Goal: Task Accomplishment & Management: Manage account settings

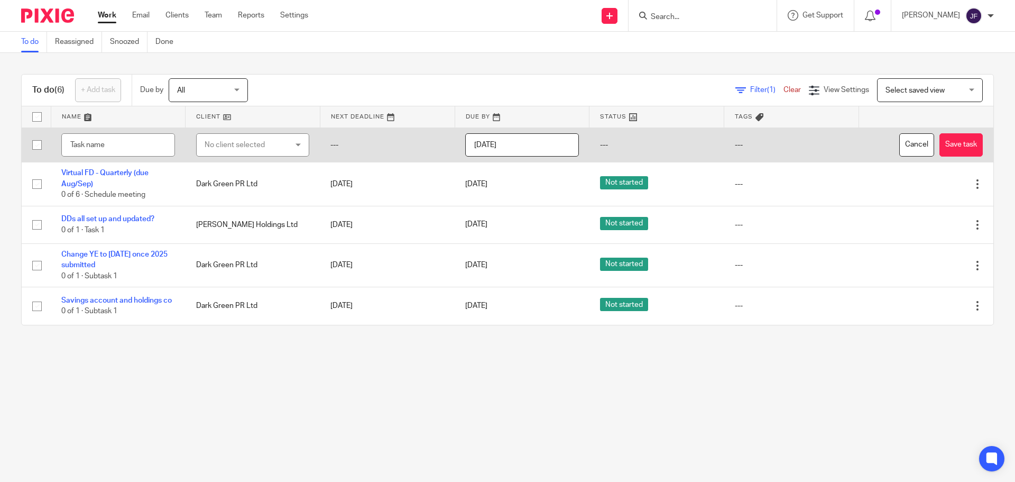
click at [250, 146] on div "No client selected" at bounding box center [247, 145] width 84 height 22
type input "emotion"
click at [256, 197] on span "Emotion Productions Ltd" at bounding box center [242, 198] width 82 height 7
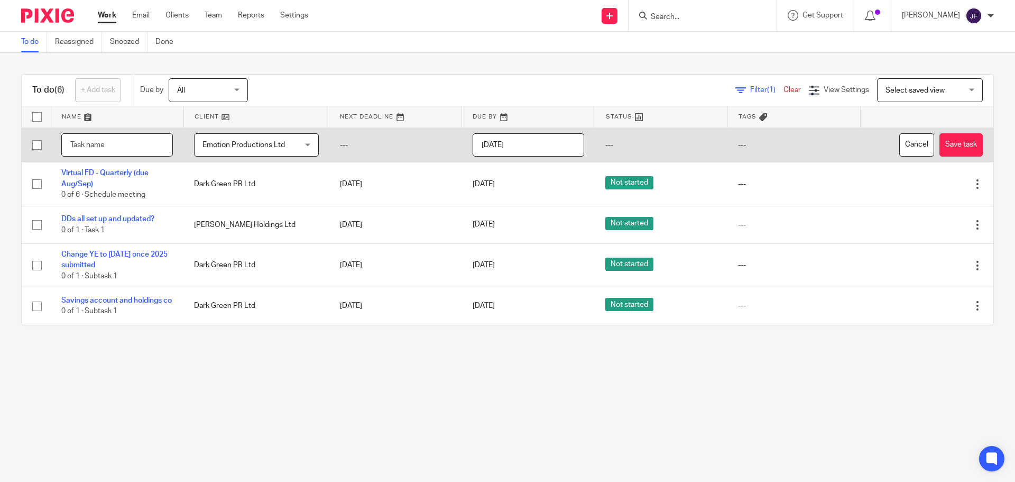
click at [100, 145] on input "text" at bounding box center [117, 145] width 112 height 24
type input "Send/approve renewal"
click at [528, 144] on input "[DATE]" at bounding box center [529, 145] width 112 height 24
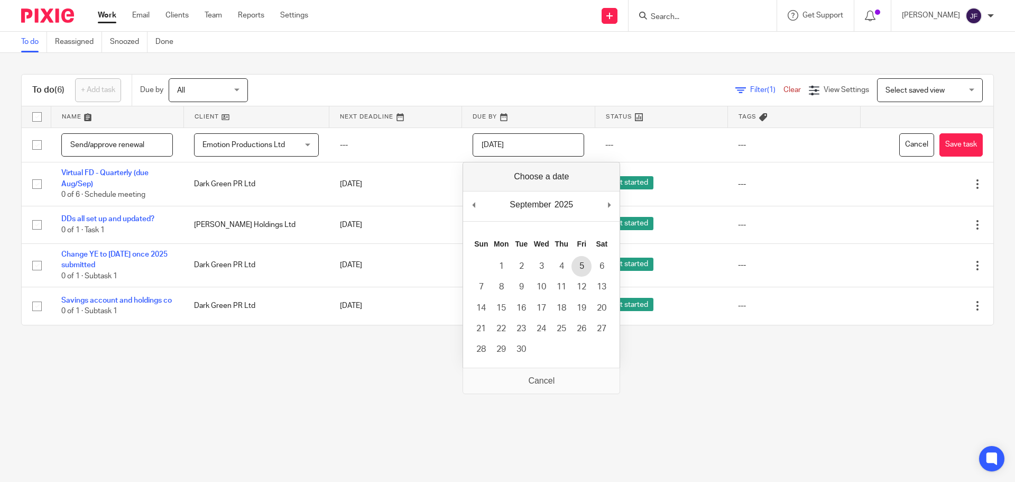
type input "2025-09-05"
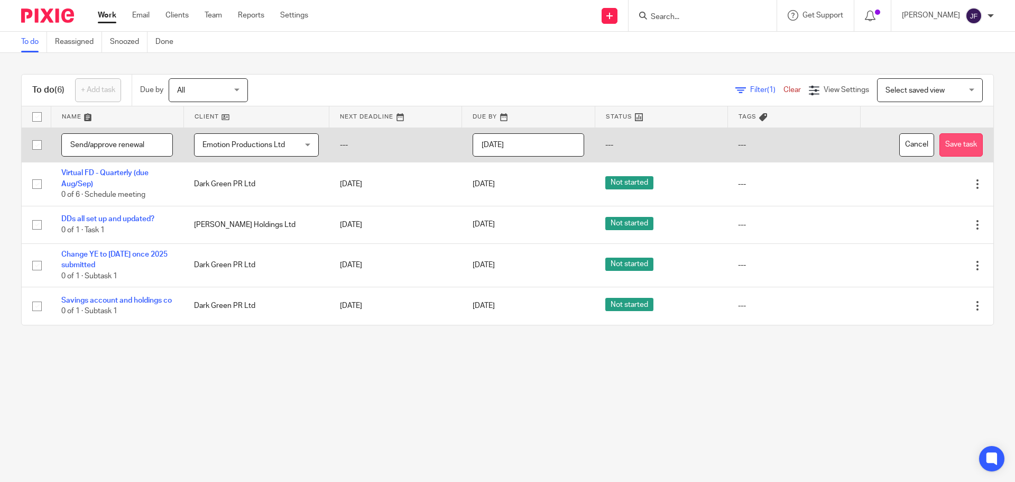
click at [939, 146] on button "Save task" at bounding box center [960, 145] width 43 height 24
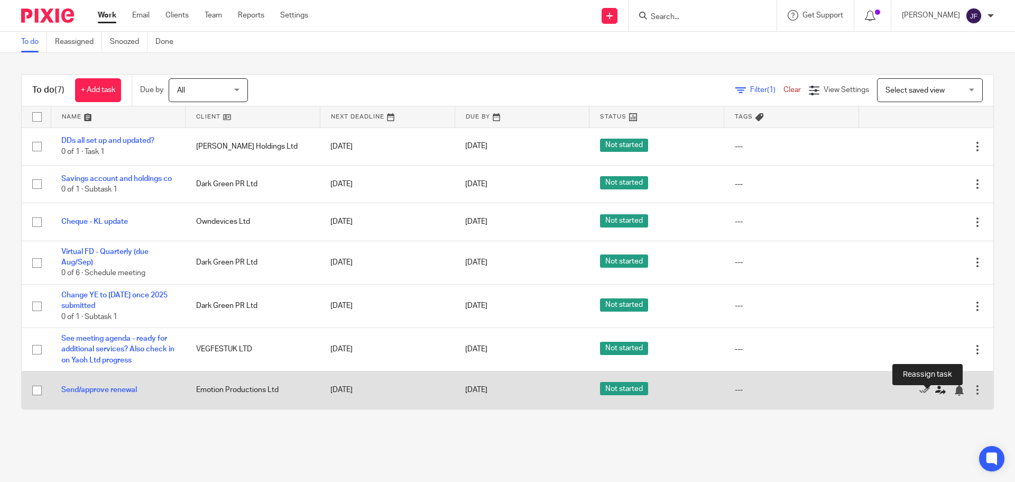
click at [935, 395] on icon at bounding box center [940, 390] width 11 height 11
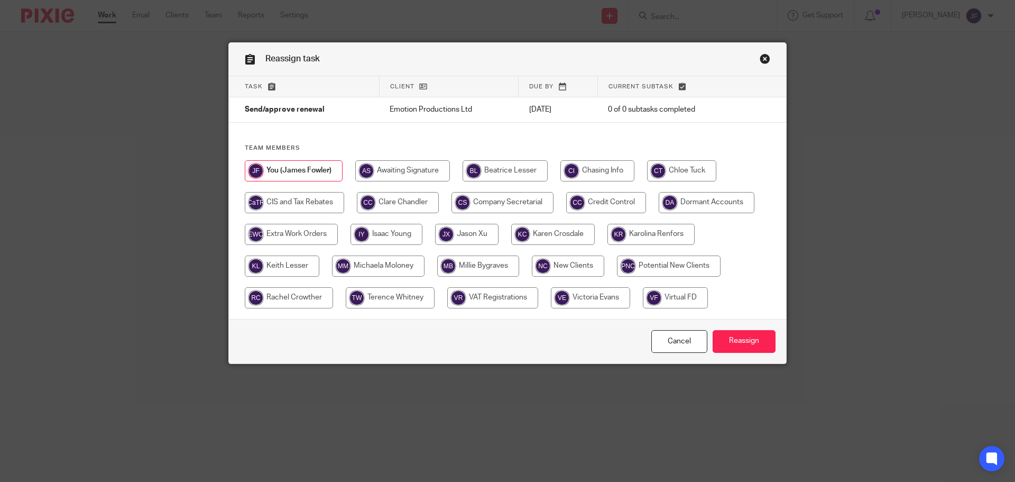
click at [767, 60] on div "Reassign task" at bounding box center [507, 59] width 557 height 33
click at [762, 59] on link "Close this dialog window" at bounding box center [765, 60] width 11 height 14
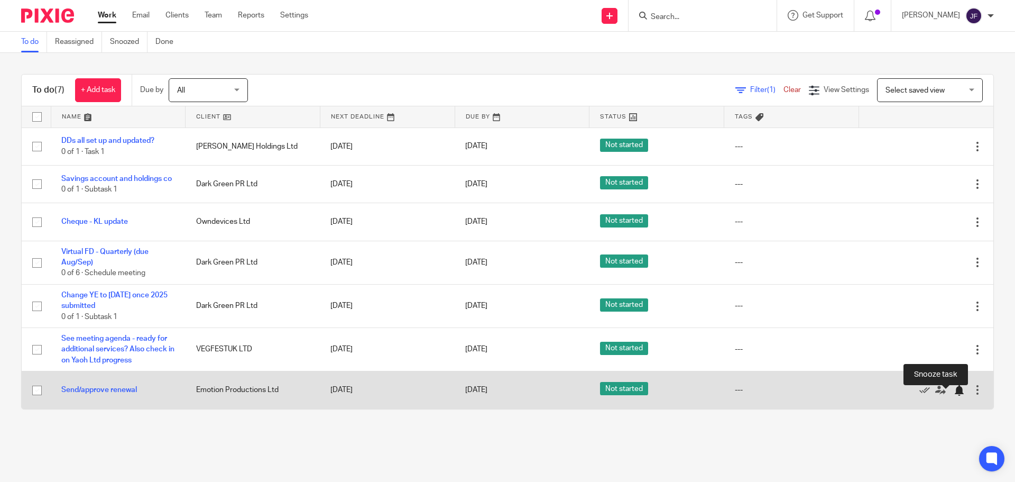
click at [954, 395] on div at bounding box center [959, 390] width 11 height 11
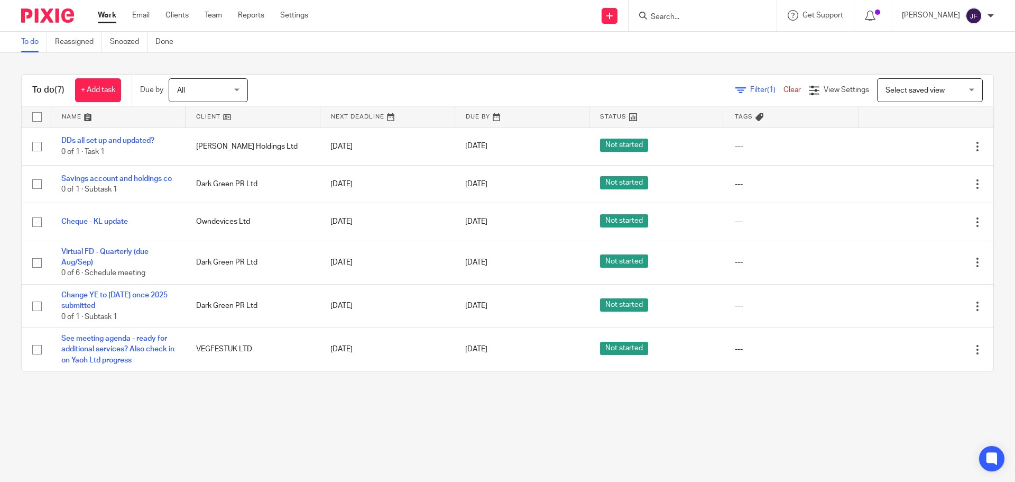
click at [691, 20] on input "Search" at bounding box center [697, 18] width 95 height 10
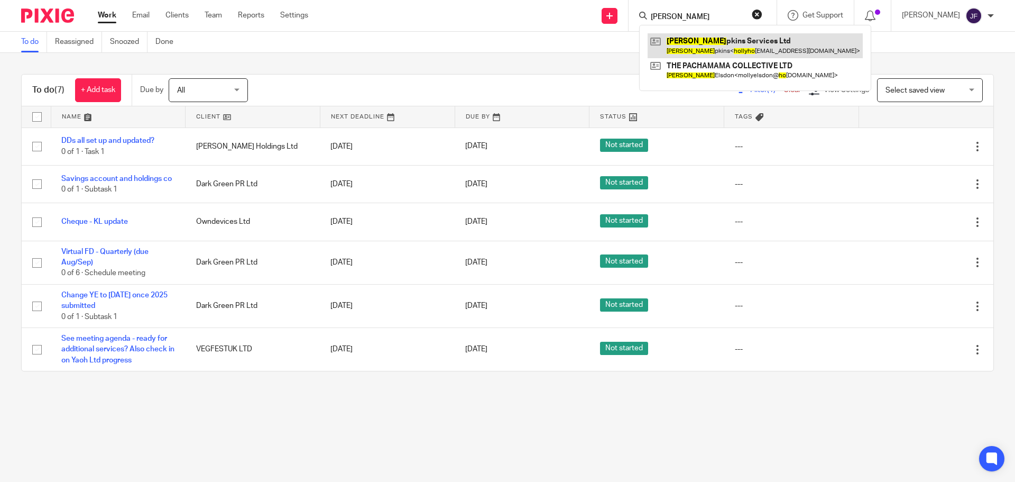
type input "holly ho"
click at [703, 41] on link at bounding box center [755, 45] width 215 height 24
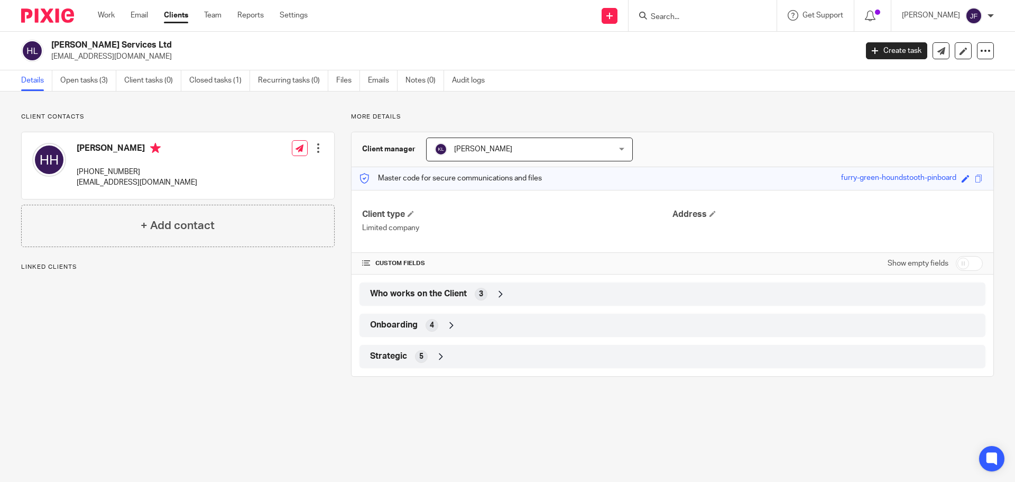
click at [420, 363] on div "Strategic 5" at bounding box center [672, 356] width 610 height 18
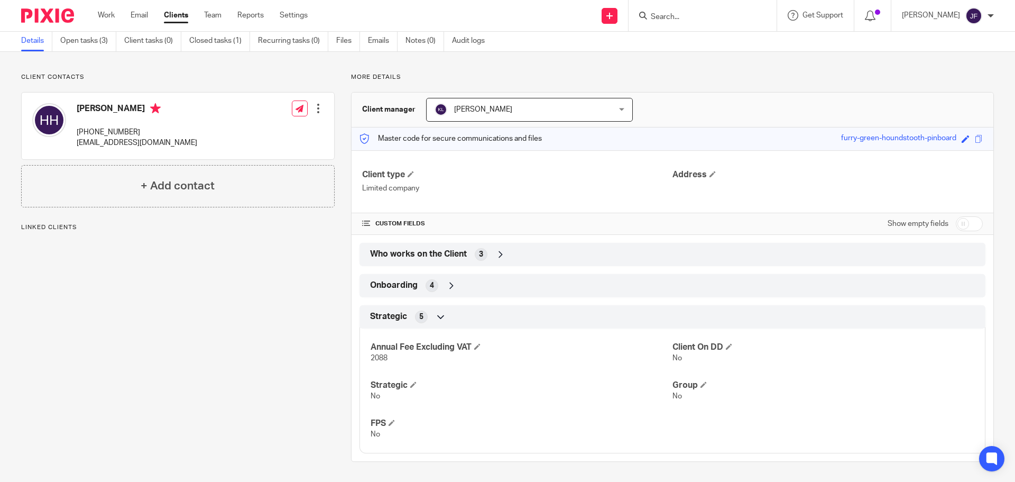
scroll to position [41, 0]
click at [434, 257] on span "Who works on the Client" at bounding box center [418, 252] width 97 height 11
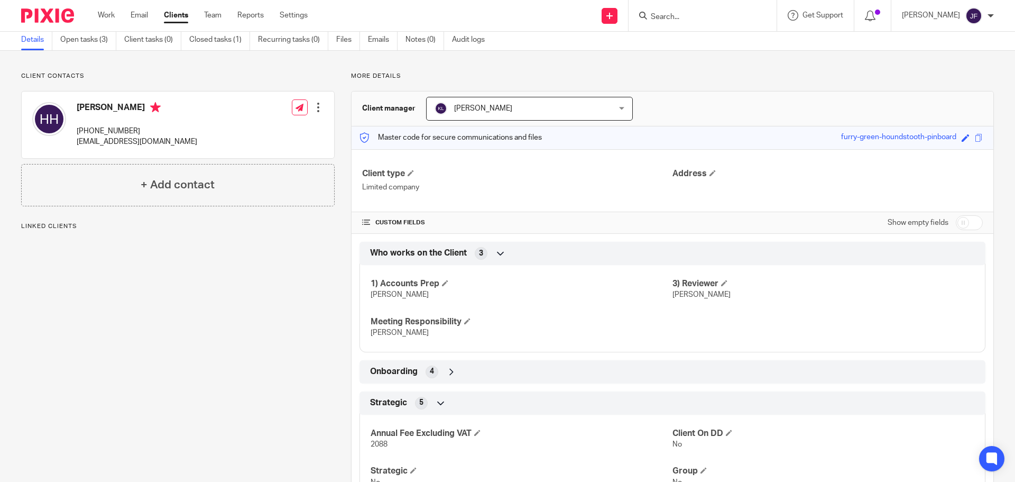
click at [408, 367] on span "Onboarding" at bounding box center [394, 371] width 48 height 11
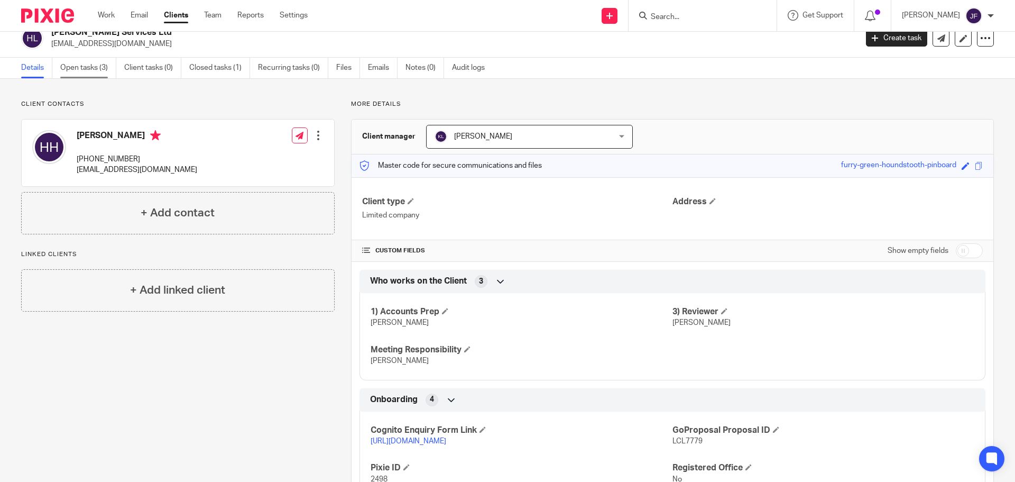
scroll to position [0, 0]
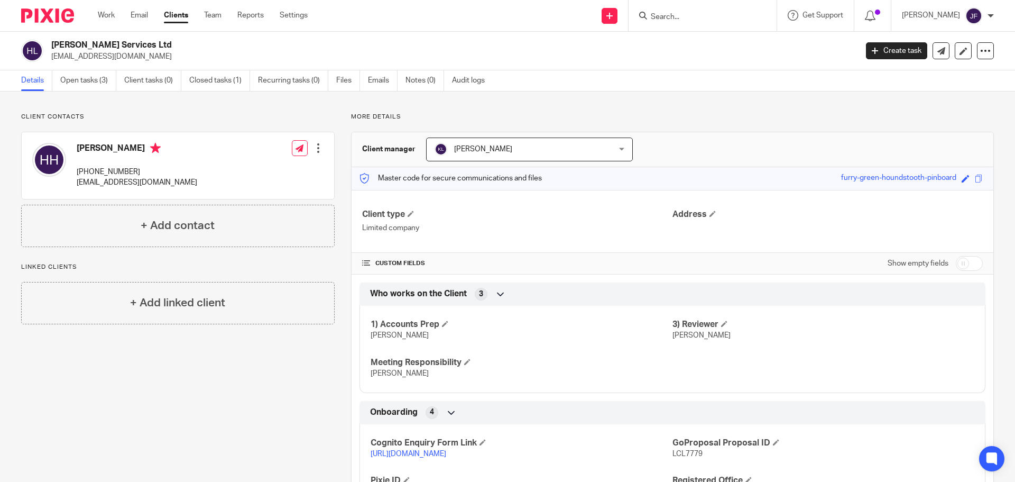
click at [50, 25] on div at bounding box center [43, 15] width 87 height 31
click at [48, 20] on img at bounding box center [47, 15] width 53 height 14
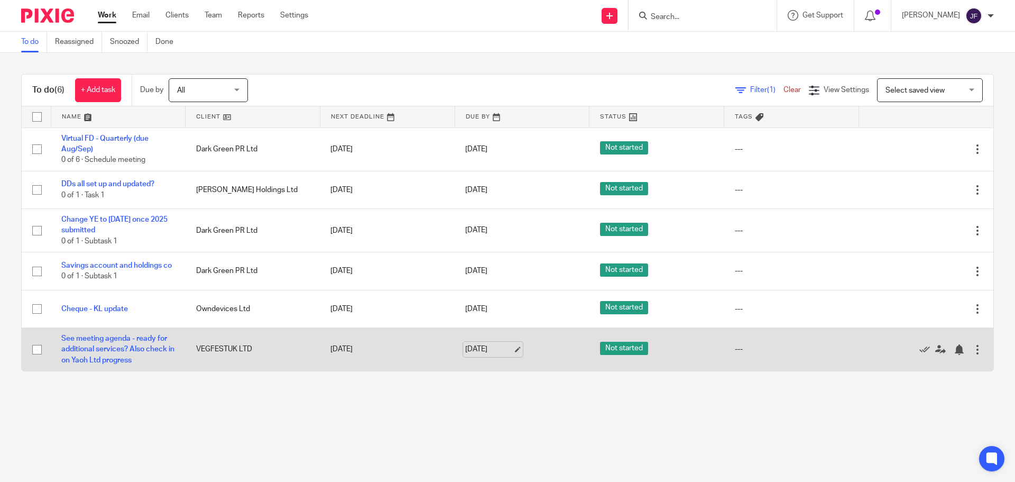
click at [465, 355] on link "[DATE]" at bounding box center [489, 349] width 48 height 11
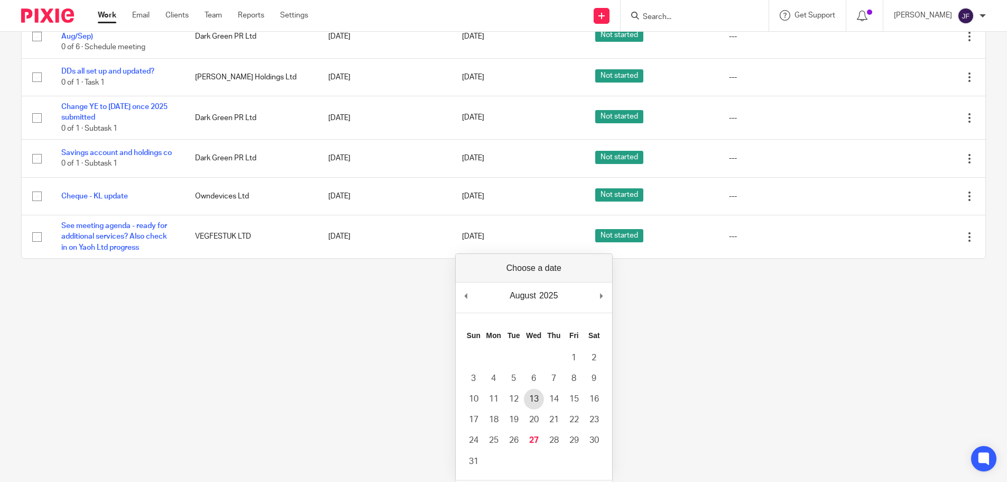
scroll to position [137, 0]
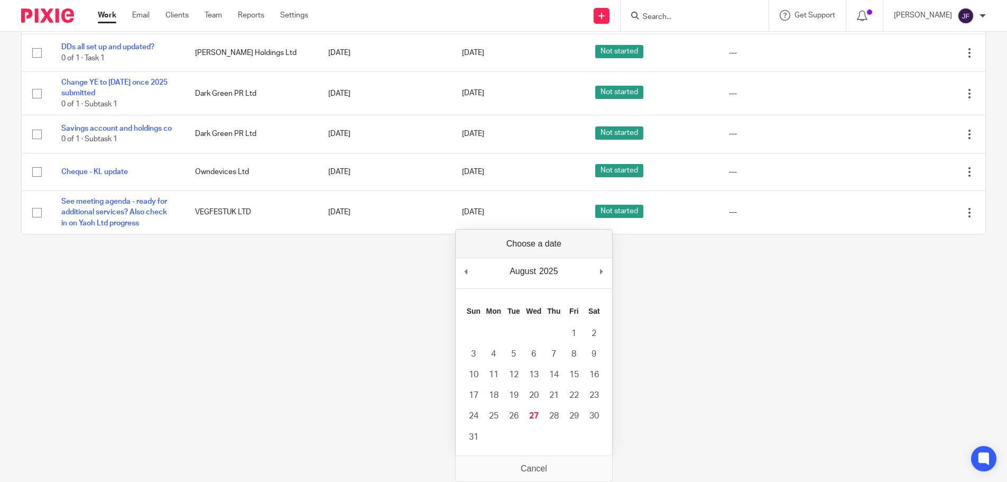
click at [597, 273] on div "August January February March April May June July August September October Nove…" at bounding box center [534, 273] width 156 height 30
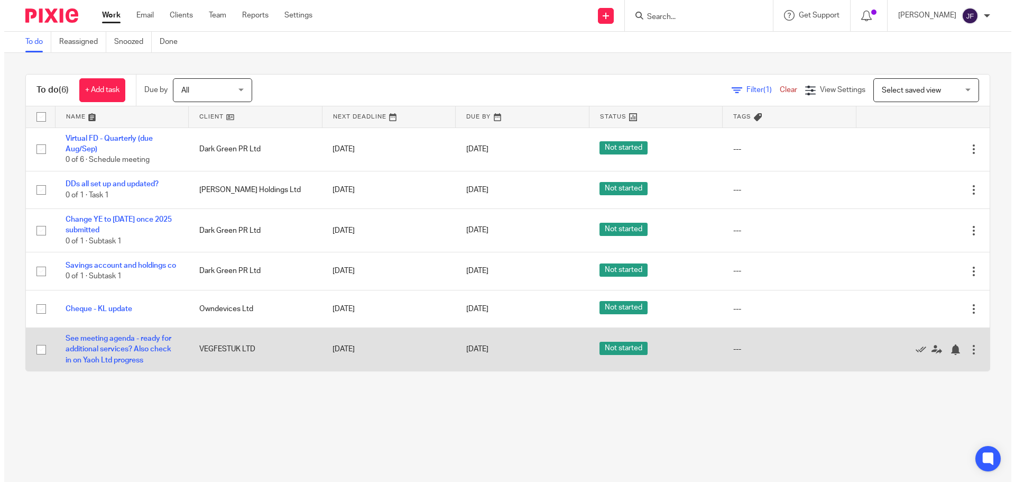
scroll to position [0, 0]
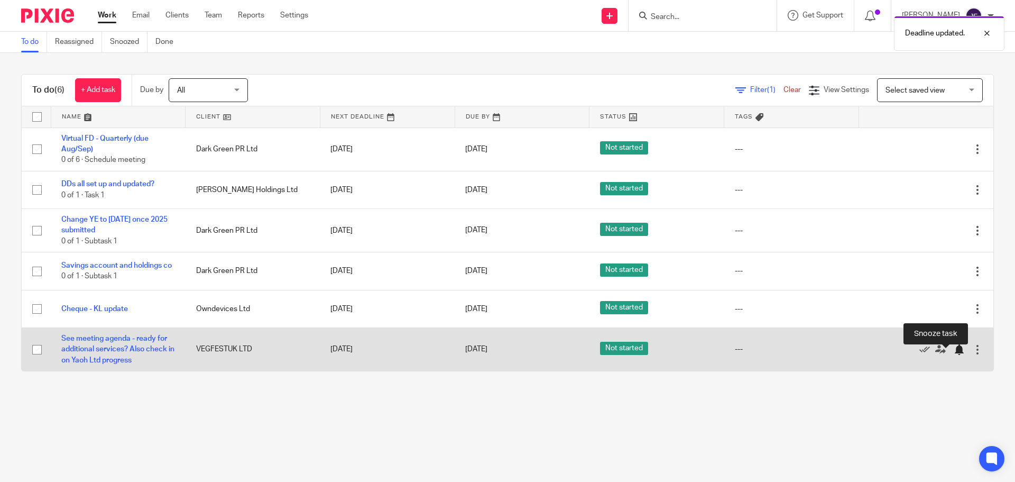
click at [954, 355] on div at bounding box center [959, 349] width 11 height 11
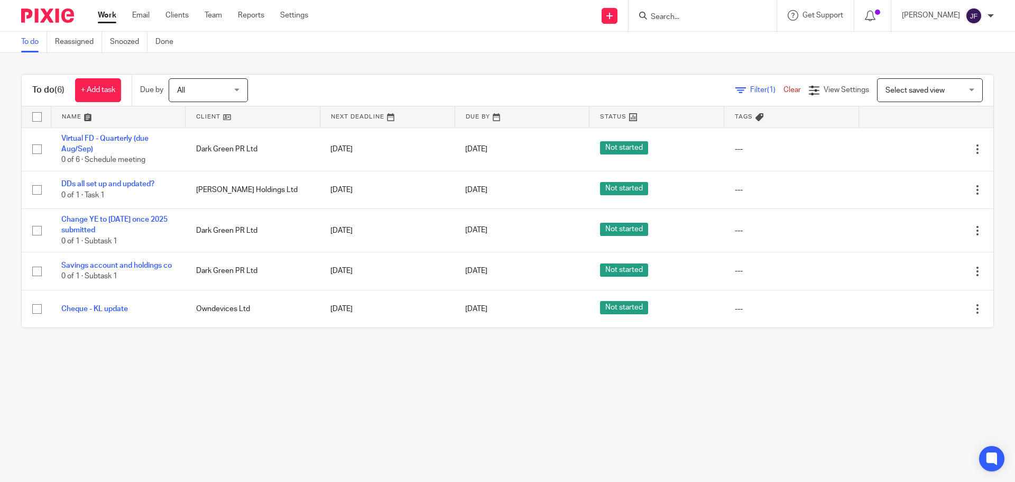
click at [232, 357] on main "To do Reassigned Snoozed Done To do (6) + Add task Due by All All [DATE] [DATE]…" at bounding box center [507, 241] width 1015 height 482
click at [680, 17] on input "Search" at bounding box center [697, 18] width 95 height 10
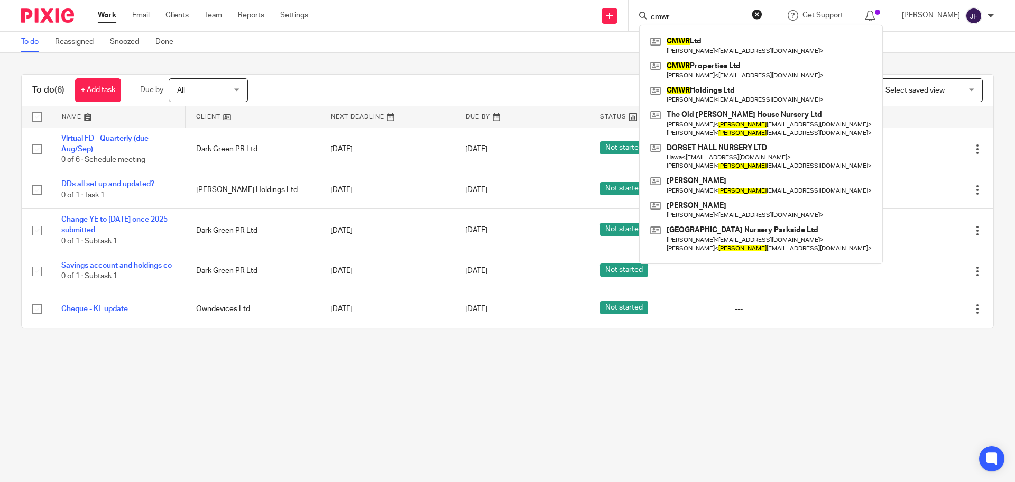
type input "cmwr"
